Goal: Communication & Community: Answer question/provide support

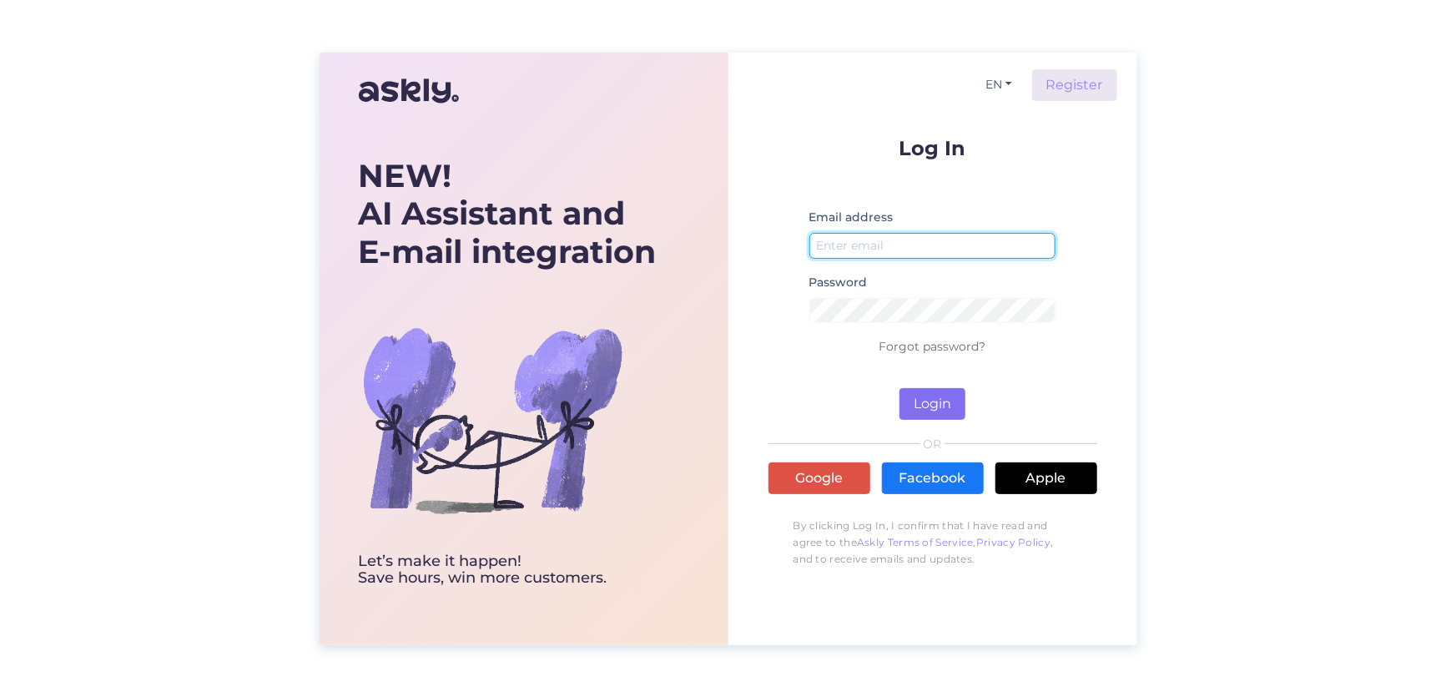
type input "[EMAIL_ADDRESS][DOMAIN_NAME]"
click at [911, 391] on button "Login" at bounding box center [933, 404] width 66 height 32
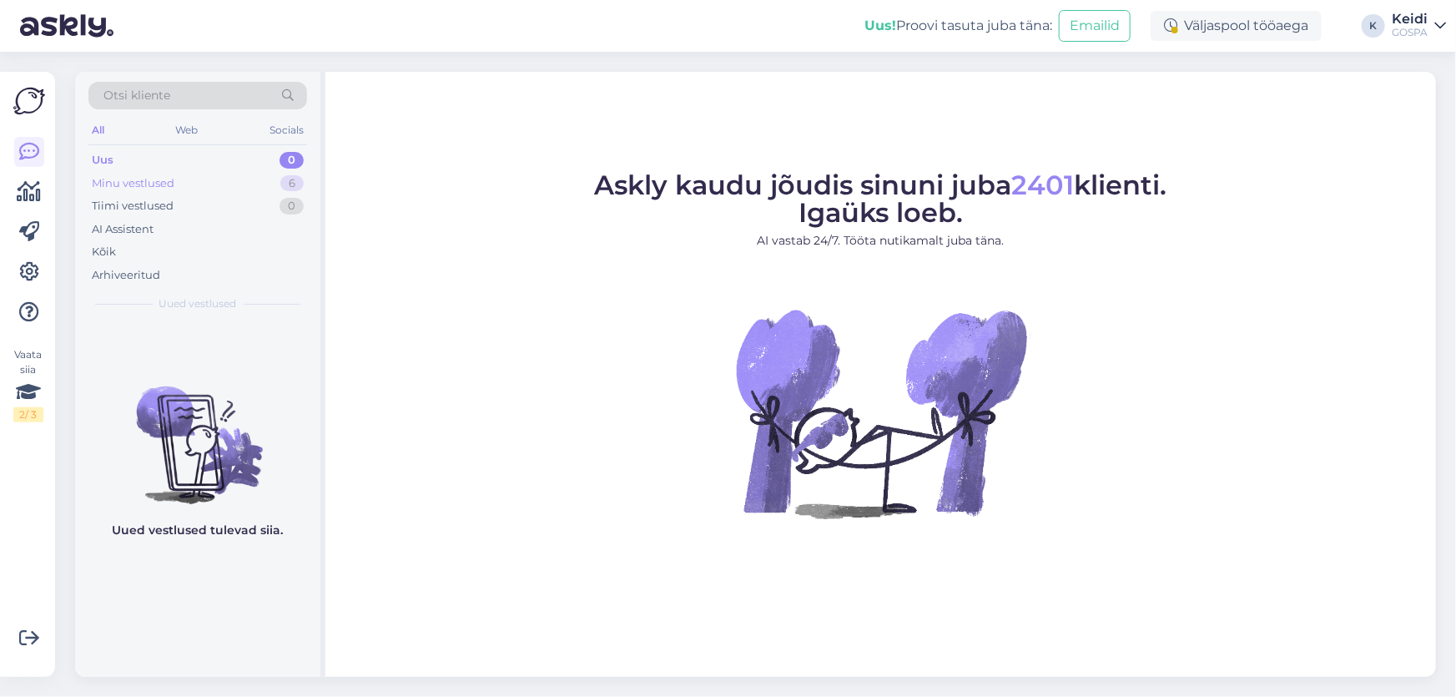
click at [167, 178] on div "Minu vestlused" at bounding box center [133, 183] width 83 height 17
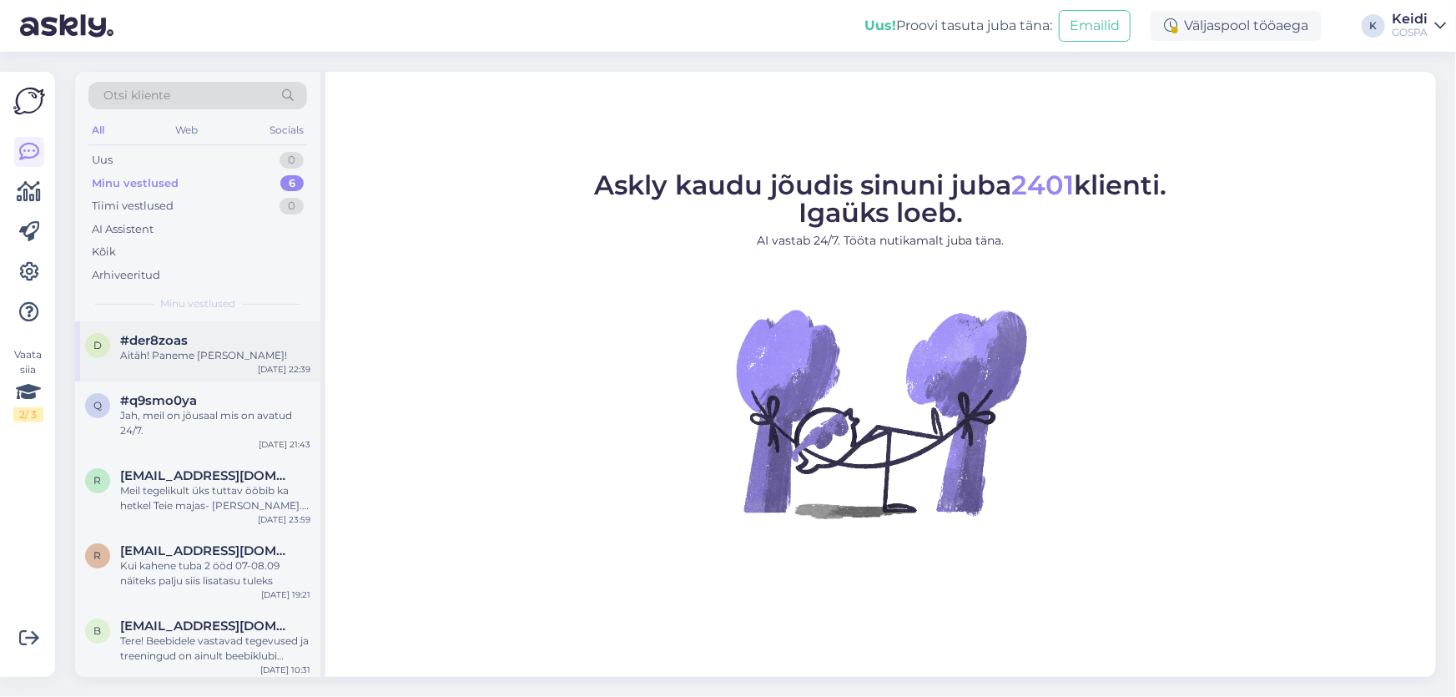
click at [190, 343] on div "#der8zoas" at bounding box center [215, 340] width 190 height 15
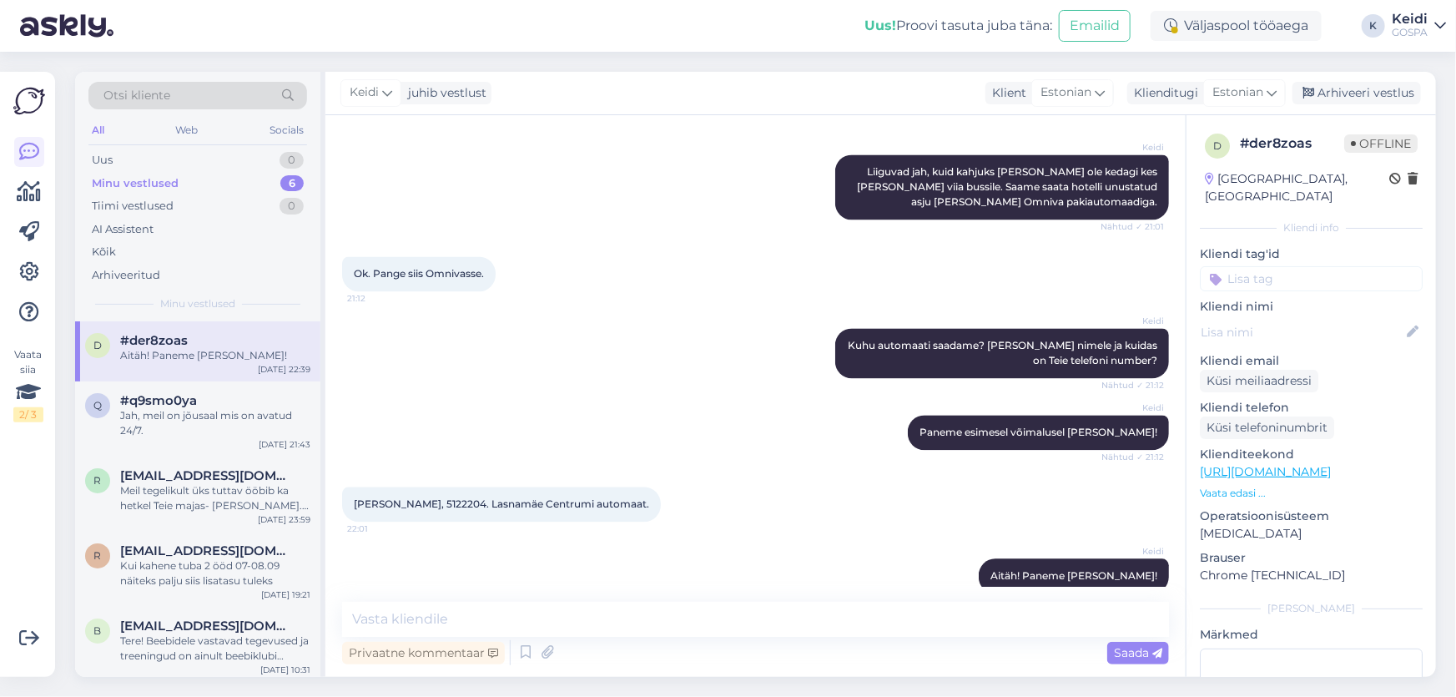
scroll to position [1717, 0]
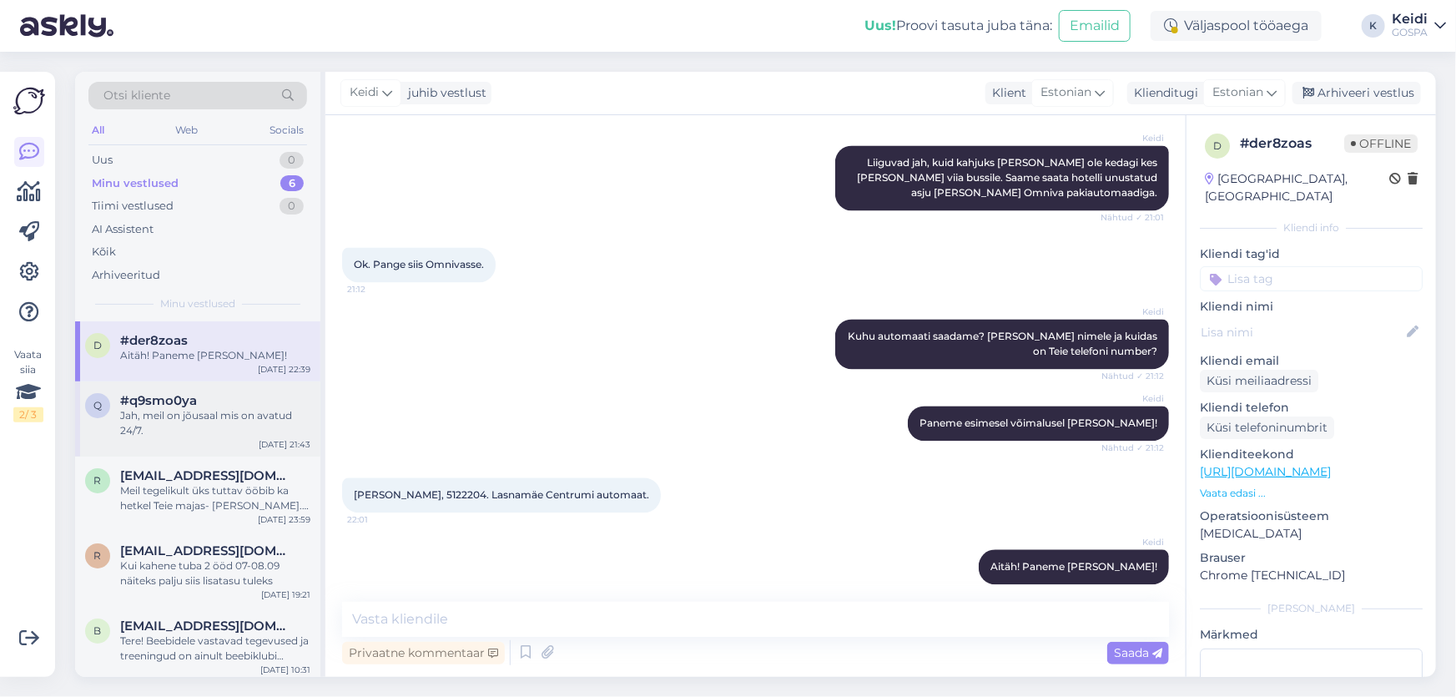
click at [159, 400] on span "#q9smo0ya" at bounding box center [158, 400] width 77 height 15
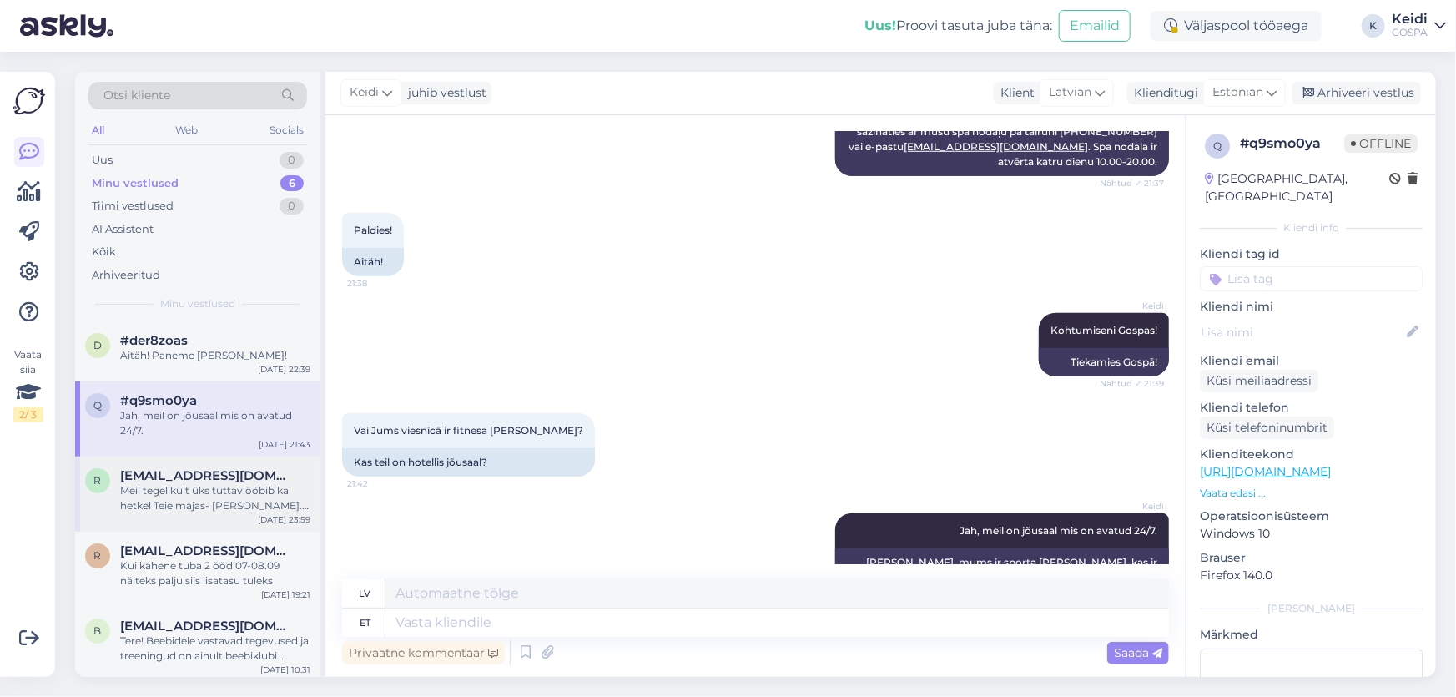
click at [214, 477] on span "[EMAIL_ADDRESS][DOMAIN_NAME]" at bounding box center [207, 475] width 174 height 15
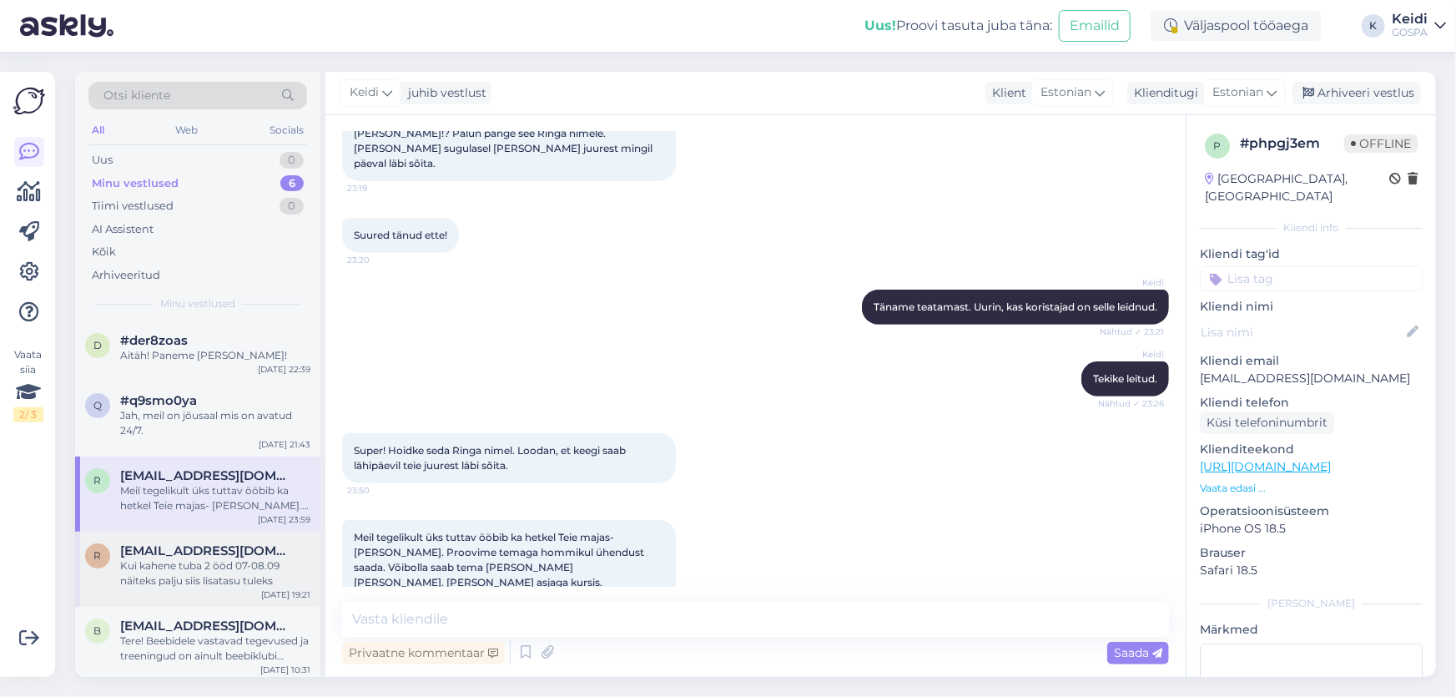
click at [189, 549] on span "[EMAIL_ADDRESS][DOMAIN_NAME]" at bounding box center [207, 550] width 174 height 15
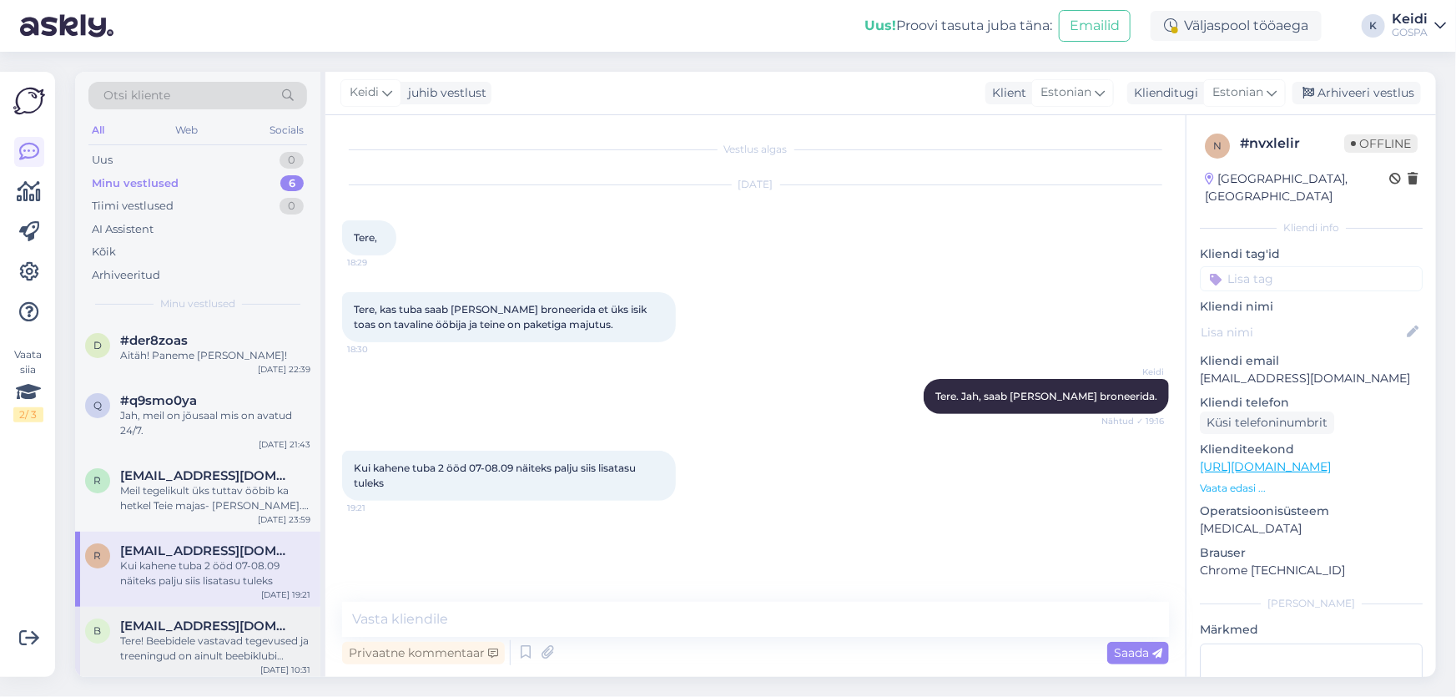
click at [176, 631] on span "[EMAIL_ADDRESS][DOMAIN_NAME]" at bounding box center [207, 625] width 174 height 15
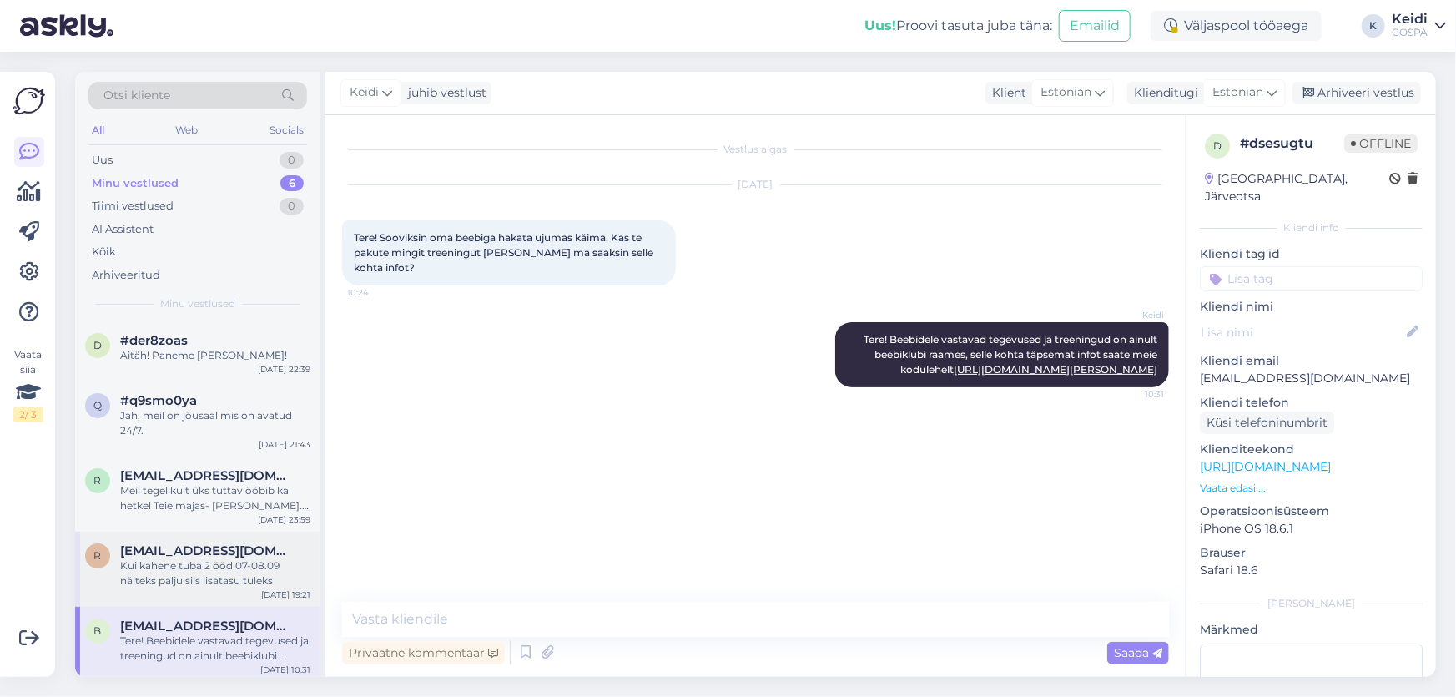
click at [150, 568] on div "Kui kahene tuba 2 ööd 07-08.09 näiteks palju siis lisatasu tuleks" at bounding box center [215, 573] width 190 height 30
